Goal: Information Seeking & Learning: Learn about a topic

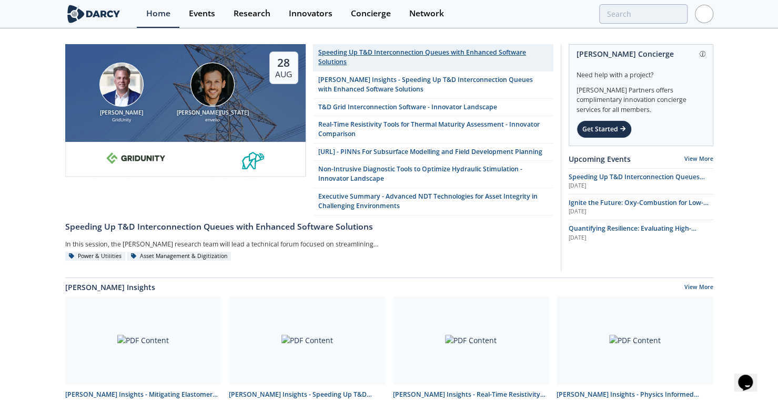
click at [359, 53] on div "Speeding Up T&D Interconnection Queues with Enhanced Software Solutions" at bounding box center [432, 57] width 229 height 19
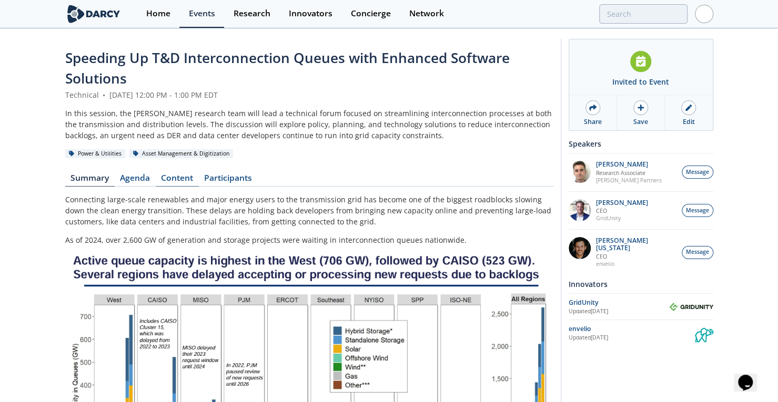
click at [167, 180] on link "Content" at bounding box center [177, 180] width 43 height 13
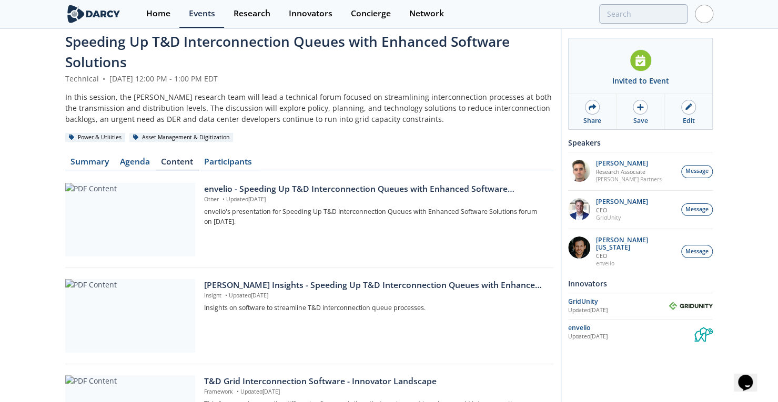
scroll to position [7, 0]
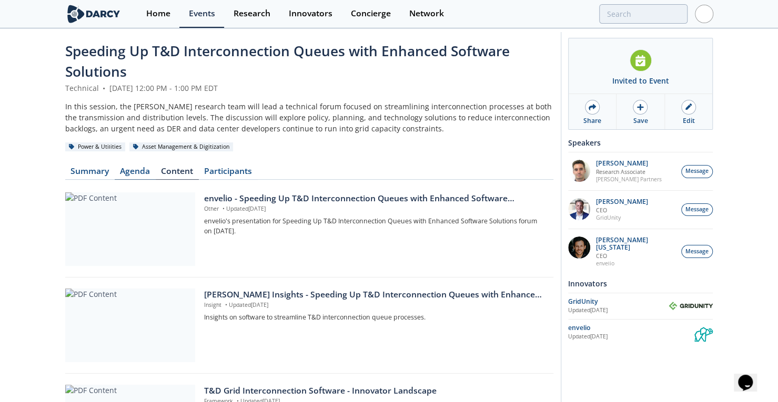
click at [131, 170] on link "Agenda" at bounding box center [135, 173] width 41 height 13
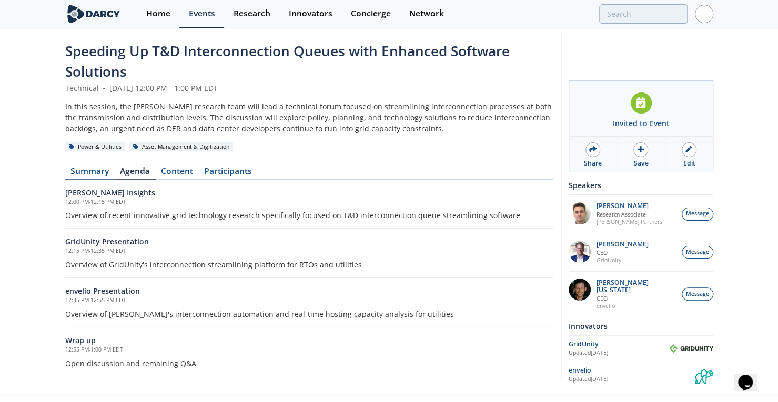
click at [99, 169] on link "Summary" at bounding box center [89, 173] width 49 height 13
